Goal: Transaction & Acquisition: Purchase product/service

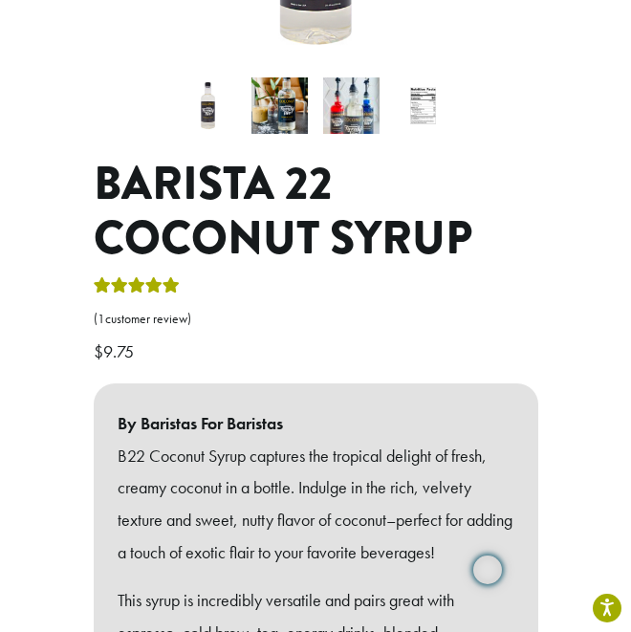
scroll to position [382, 0]
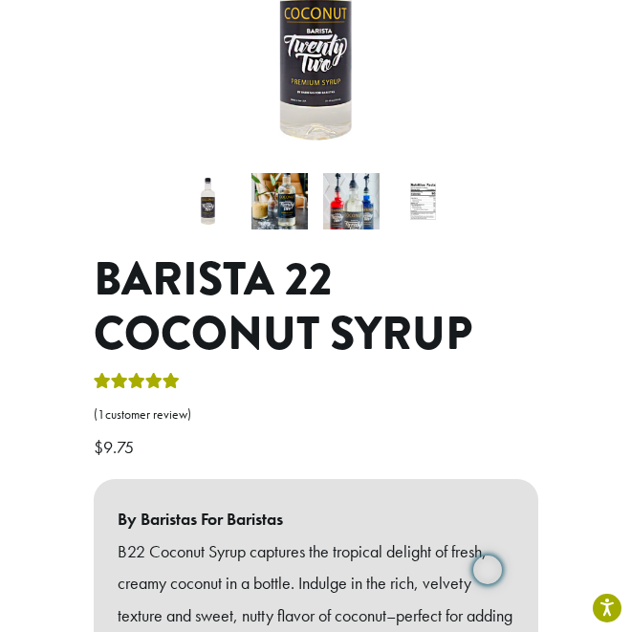
click at [449, 173] on img at bounding box center [423, 201] width 56 height 56
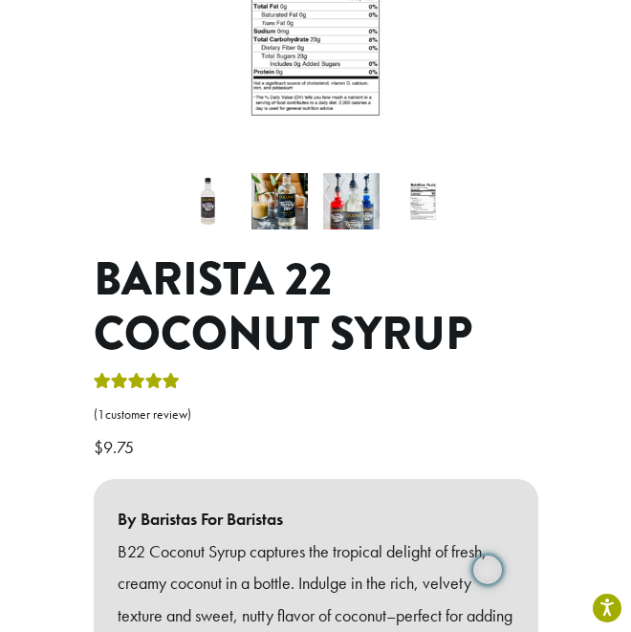
click at [423, 173] on img at bounding box center [423, 201] width 56 height 56
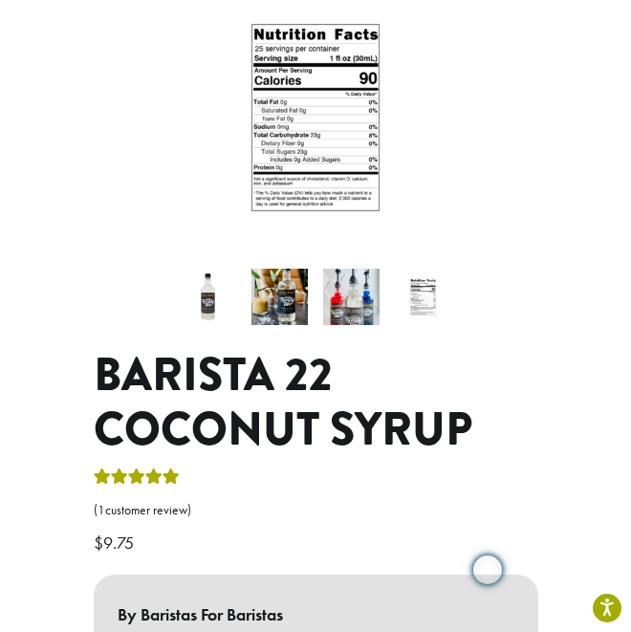
scroll to position [191, 0]
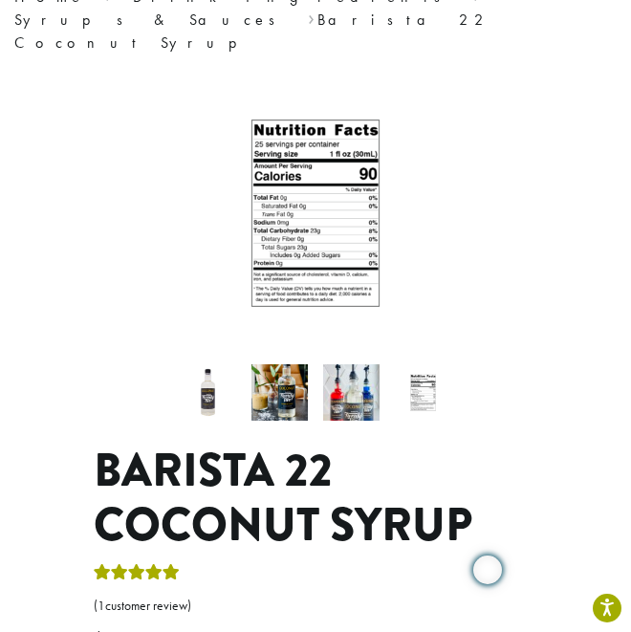
click at [322, 357] on li at bounding box center [352, 393] width 72 height 72
click at [346, 364] on img at bounding box center [351, 392] width 56 height 56
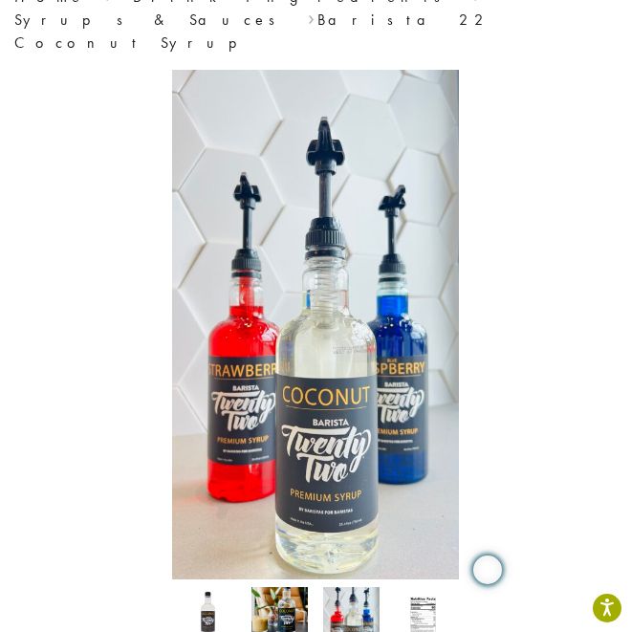
scroll to position [382, 0]
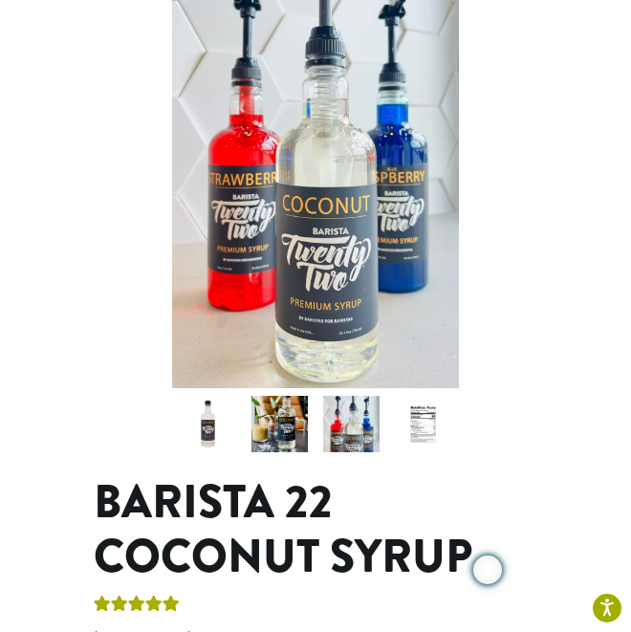
click at [278, 396] on img at bounding box center [279, 424] width 56 height 56
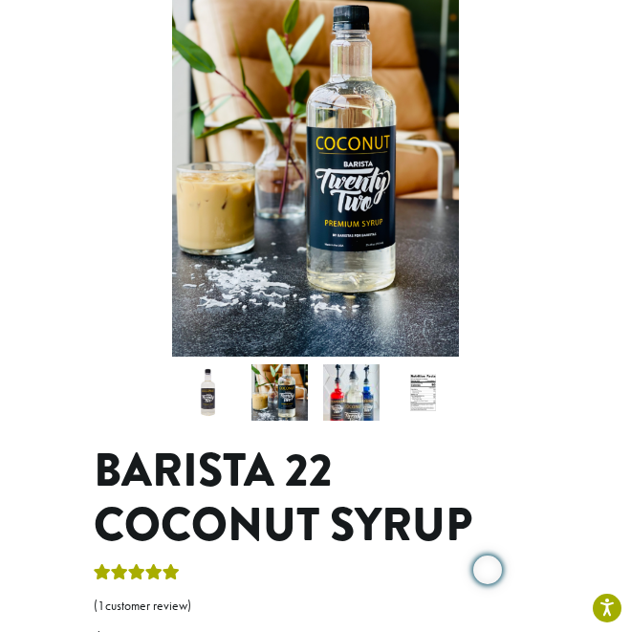
scroll to position [191, 0]
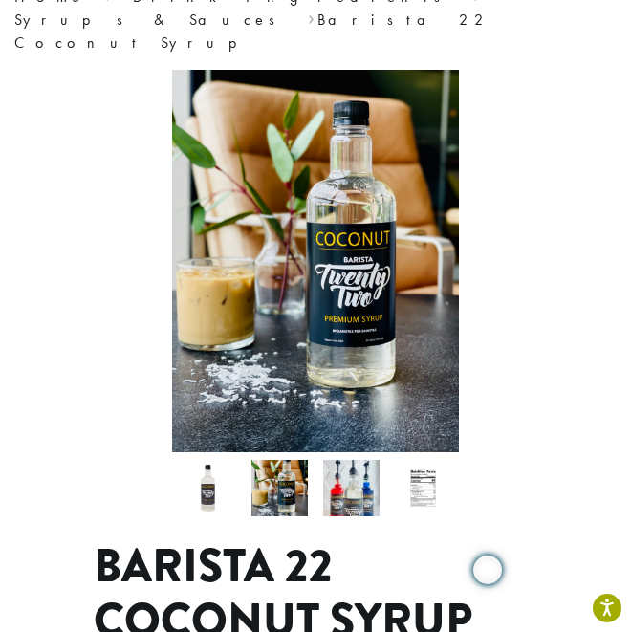
click at [213, 460] on img at bounding box center [208, 488] width 56 height 56
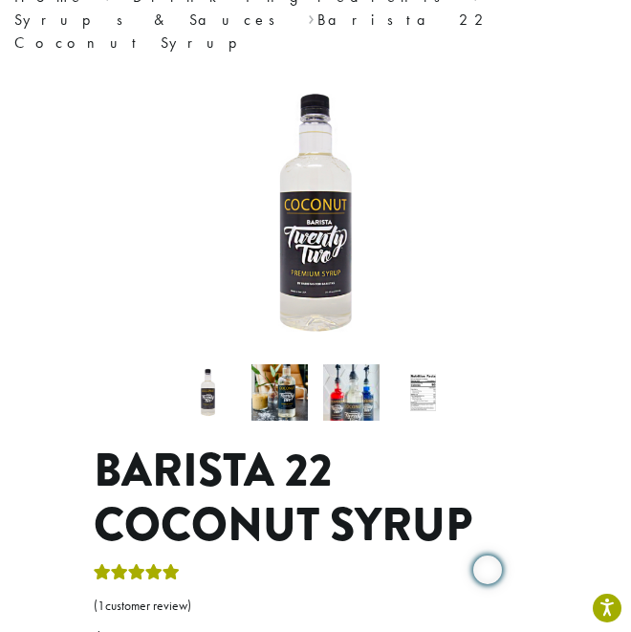
click at [282, 364] on img at bounding box center [279, 392] width 56 height 56
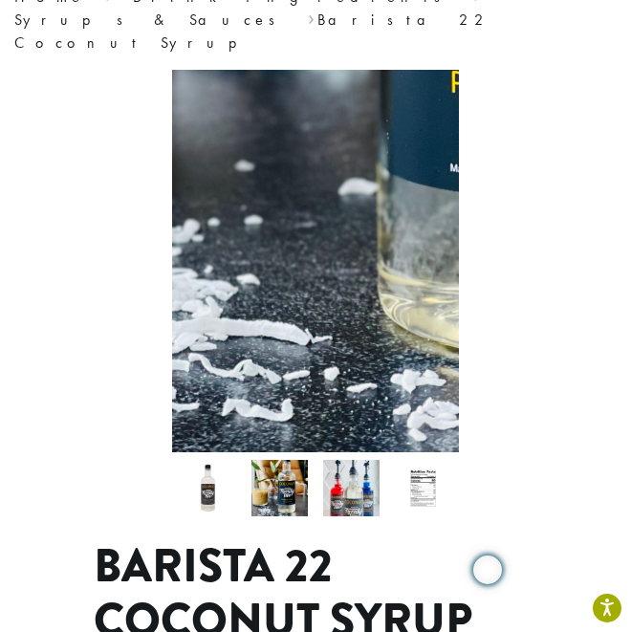
scroll to position [0, 0]
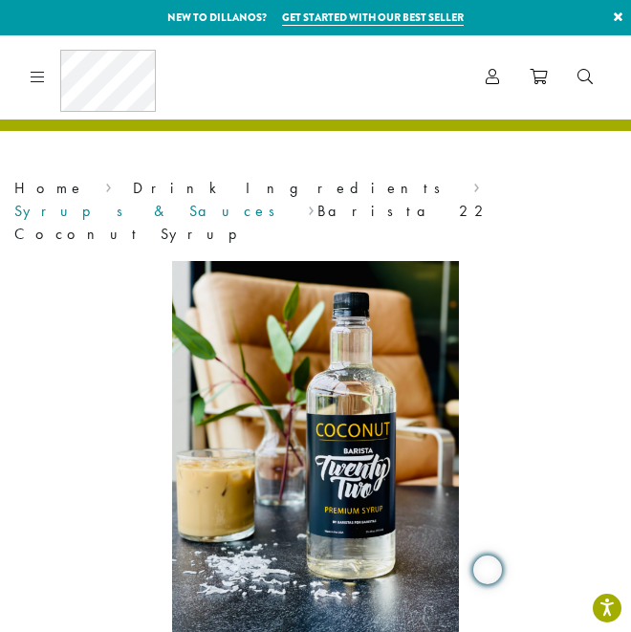
click at [263, 201] on link "Syrups & Sauces" at bounding box center [150, 211] width 273 height 20
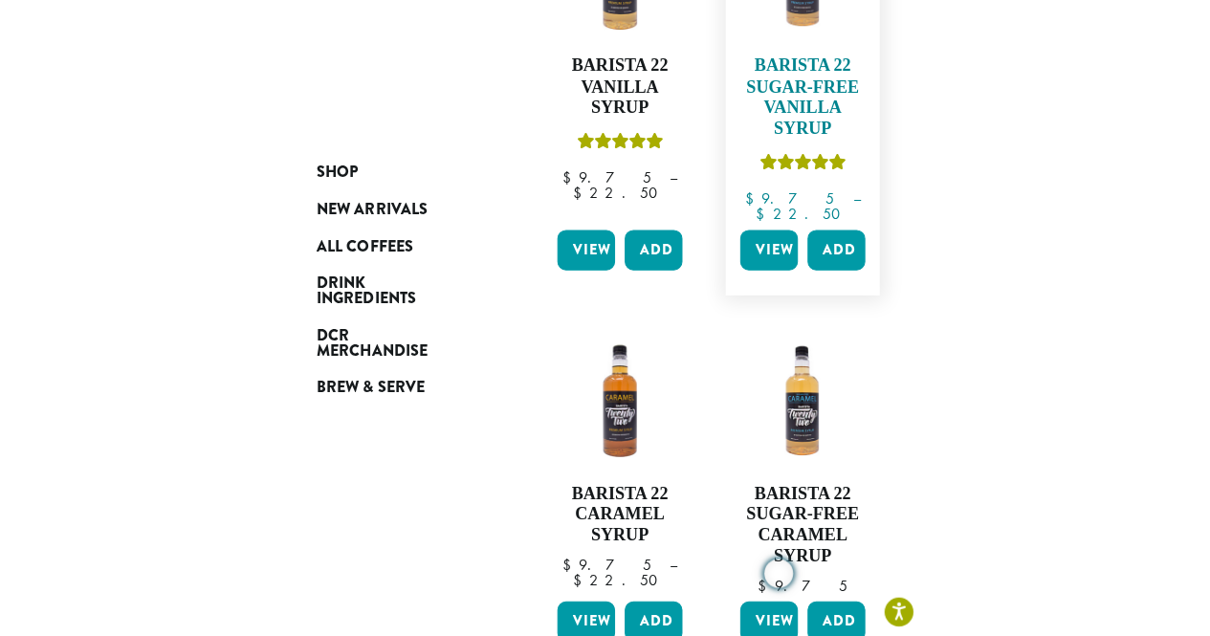
scroll to position [382, 0]
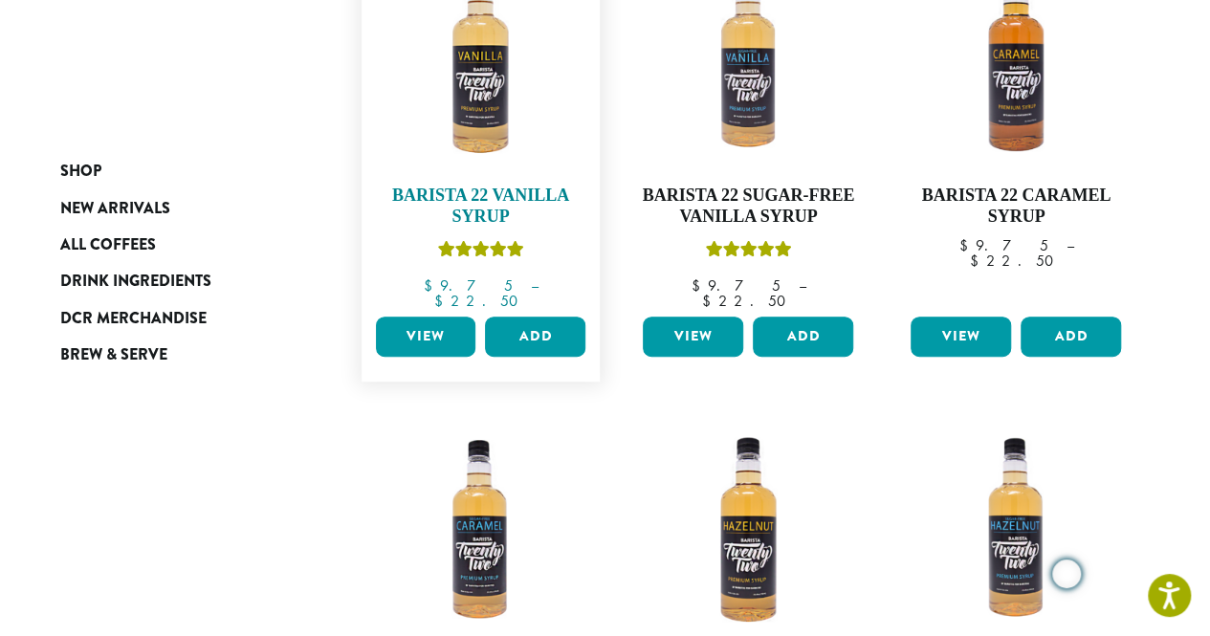
click at [497, 123] on img at bounding box center [480, 60] width 220 height 220
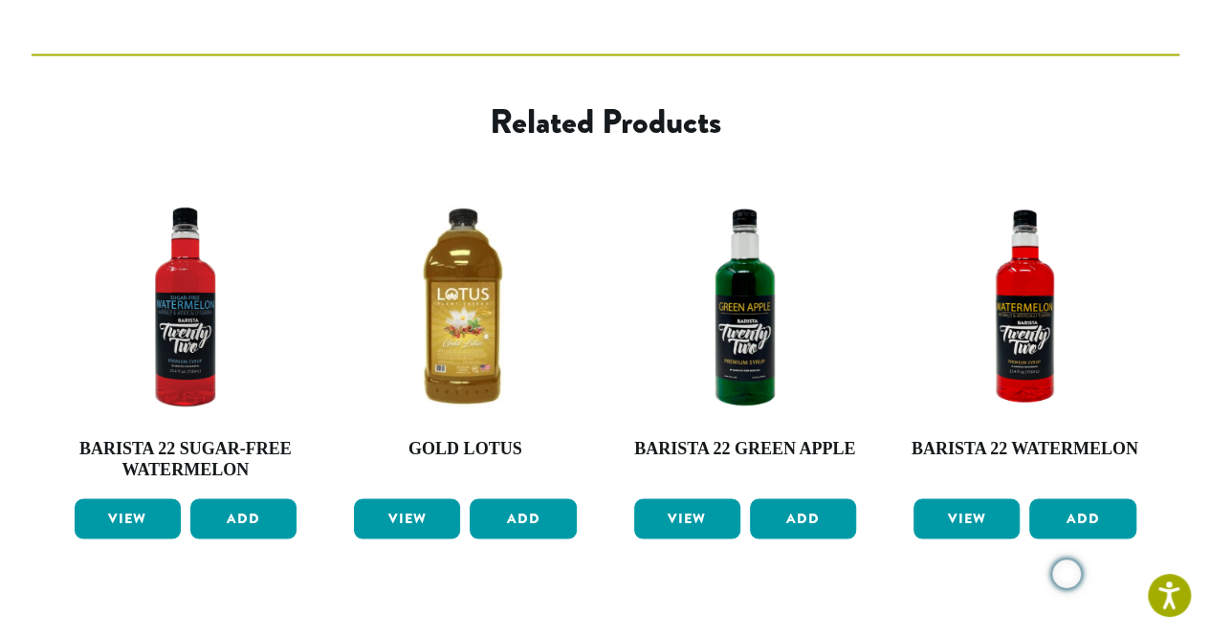
scroll to position [1580, 0]
